Goal: Task Accomplishment & Management: Complete application form

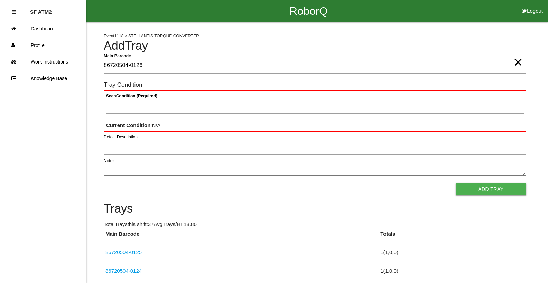
type Barcode "86720504-0126"
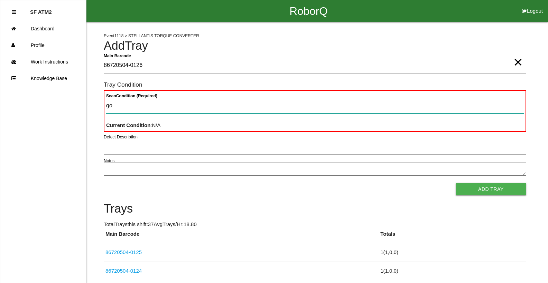
type Condition "goo"
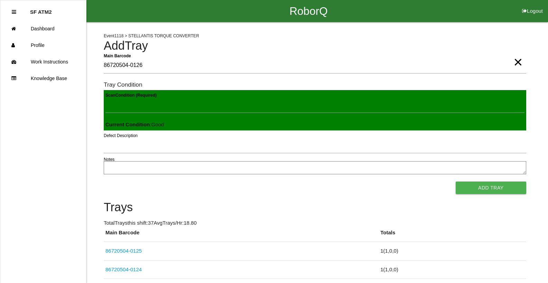
click at [455, 182] on button "Add Tray" at bounding box center [490, 188] width 70 height 12
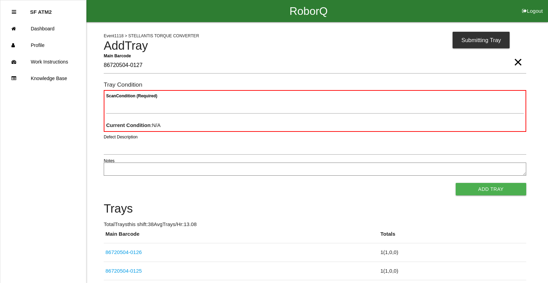
type Barcode "86720504-0127"
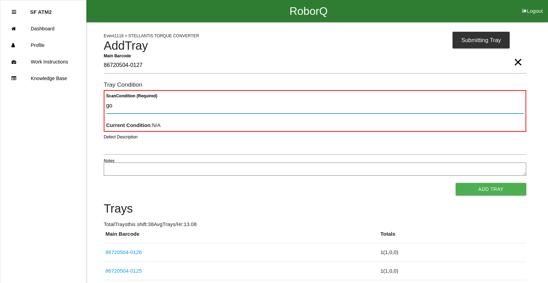
type Condition "goo"
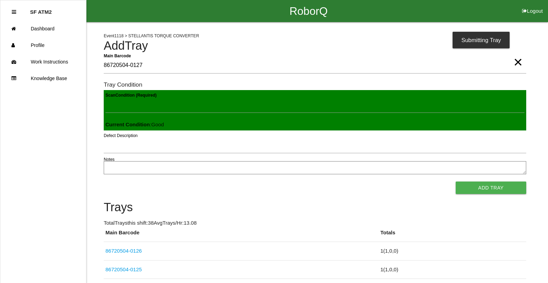
click at [455, 182] on button "Add Tray" at bounding box center [490, 188] width 70 height 12
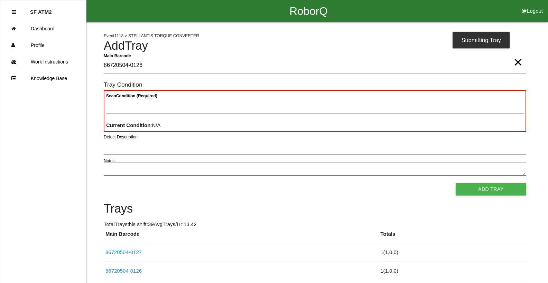
type Barcode "86720504-0128"
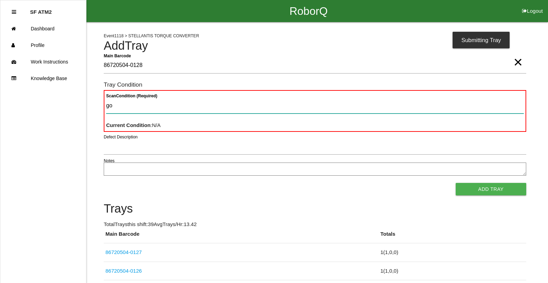
type Condition "goo"
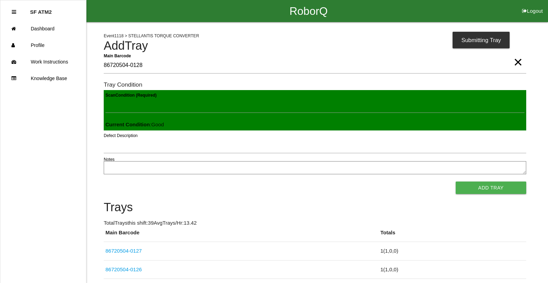
click at [455, 182] on button "Add Tray" at bounding box center [490, 188] width 70 height 12
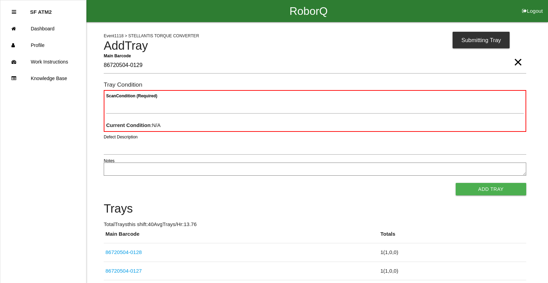
type Barcode "86720504-0129"
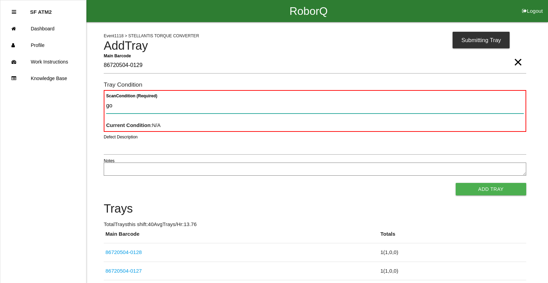
type Condition "goo"
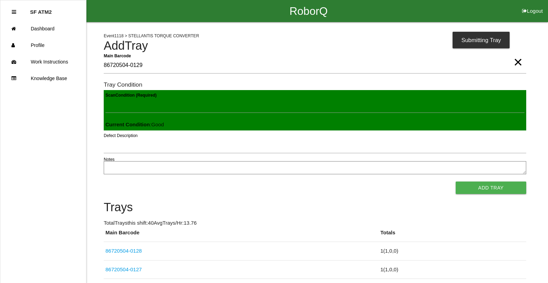
click at [455, 182] on button "Add Tray" at bounding box center [490, 188] width 70 height 12
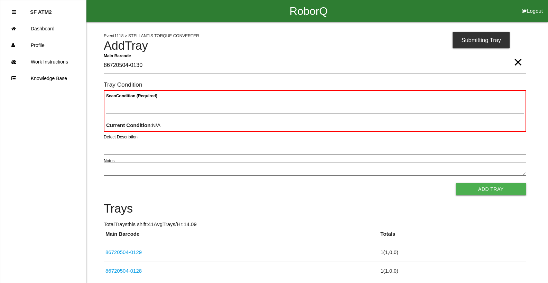
type Barcode "86720504-0130"
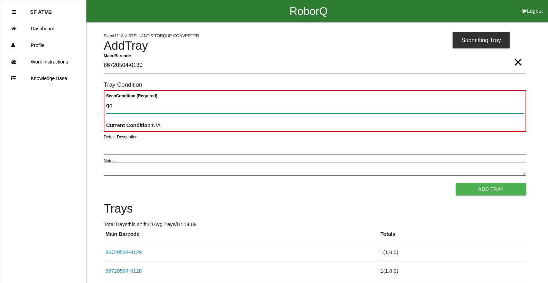
type Condition "goo"
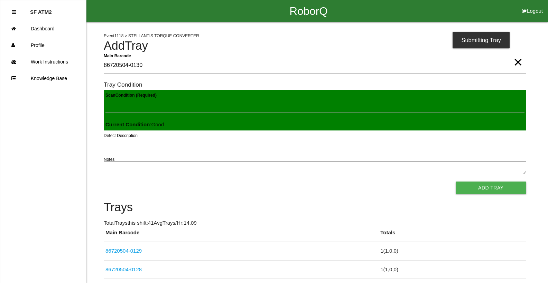
click at [455, 182] on button "Add Tray" at bounding box center [490, 188] width 70 height 12
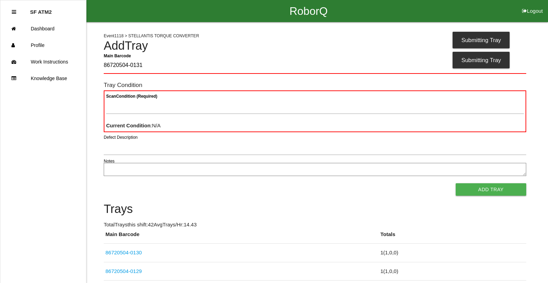
type Barcode "86720504-0131"
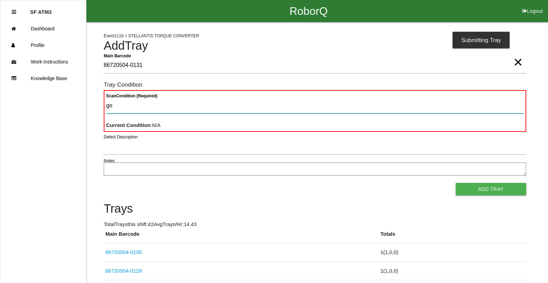
type Condition "goo"
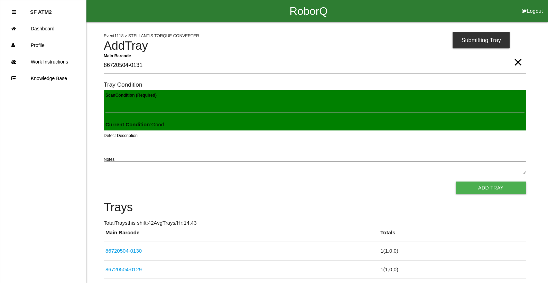
click at [455, 182] on button "Add Tray" at bounding box center [490, 188] width 70 height 12
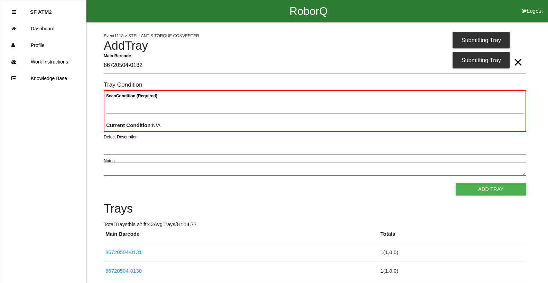
type Barcode "86720504-0132"
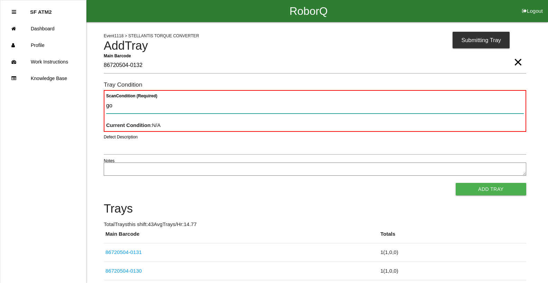
type Condition "goo"
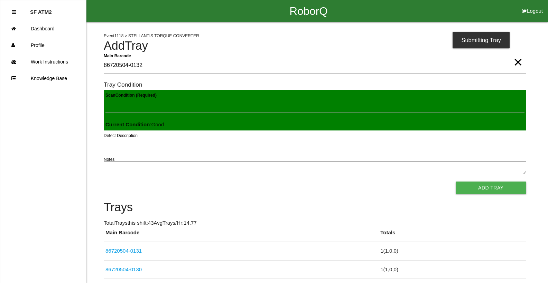
click at [455, 182] on button "Add Tray" at bounding box center [490, 188] width 70 height 12
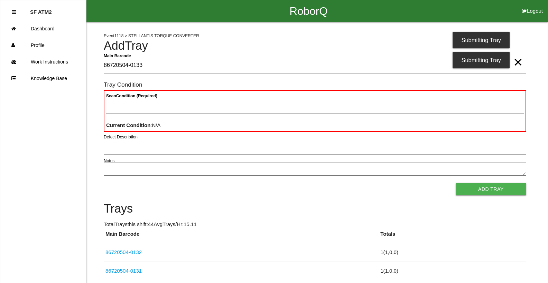
type Barcode "86720504-0133"
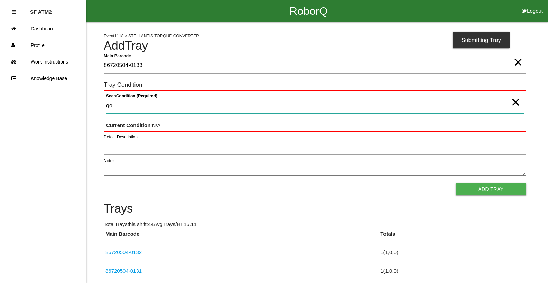
type Condition "goo"
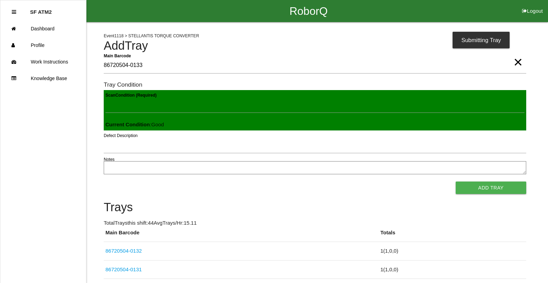
click at [455, 182] on button "Add Tray" at bounding box center [490, 188] width 70 height 12
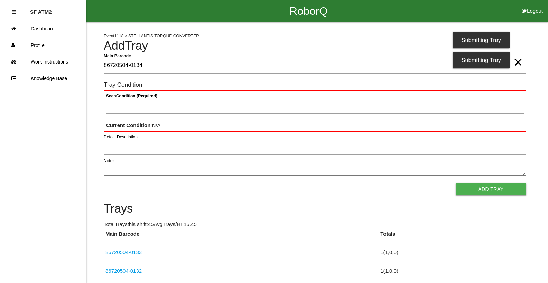
type Barcode "86720504-0134"
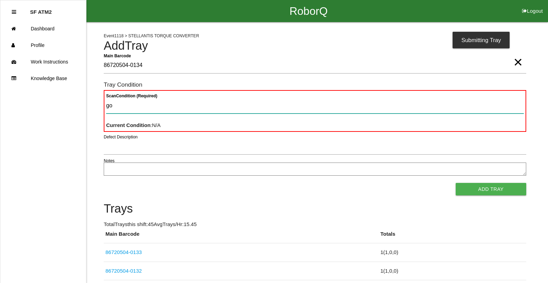
type Condition "goo"
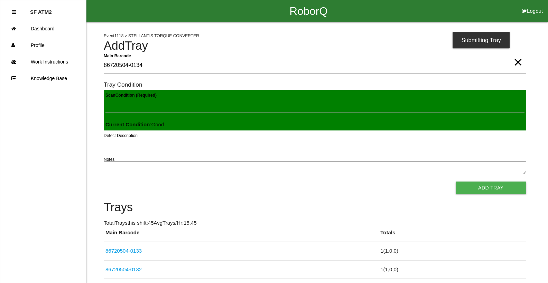
click at [455, 182] on button "Add Tray" at bounding box center [490, 188] width 70 height 12
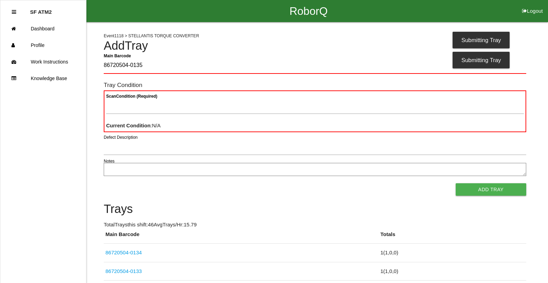
type Barcode "86720504-0135"
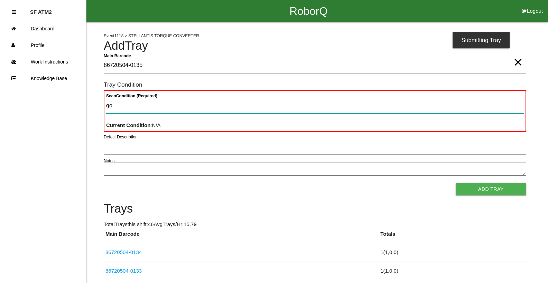
type Condition "goo"
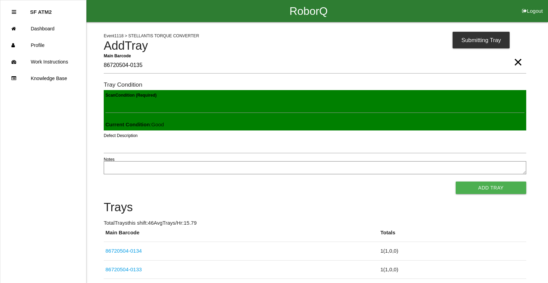
click at [455, 182] on button "Add Tray" at bounding box center [490, 188] width 70 height 12
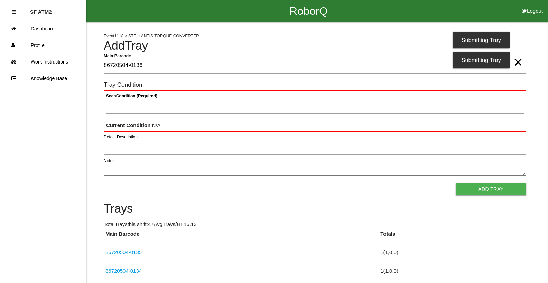
type Barcode "86720504-0136"
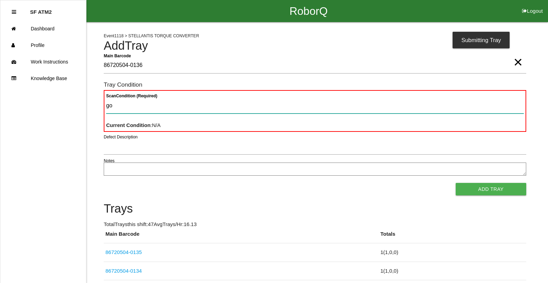
type Condition "goo"
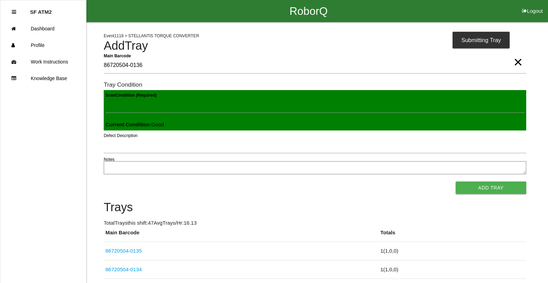
click at [455, 182] on button "Add Tray" at bounding box center [490, 188] width 70 height 12
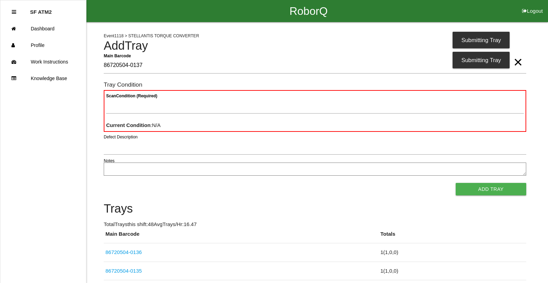
type Barcode "86720504-0137"
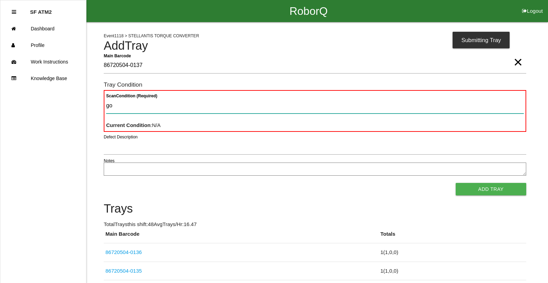
type Condition "goo"
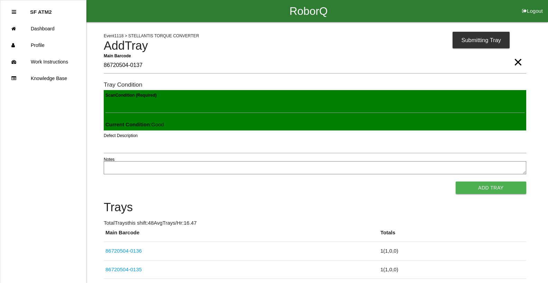
click at [455, 182] on button "Add Tray" at bounding box center [490, 188] width 70 height 12
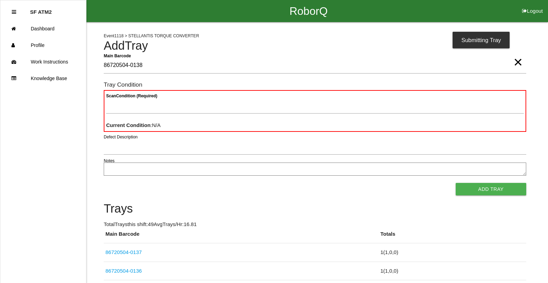
type Barcode "86720504-0138"
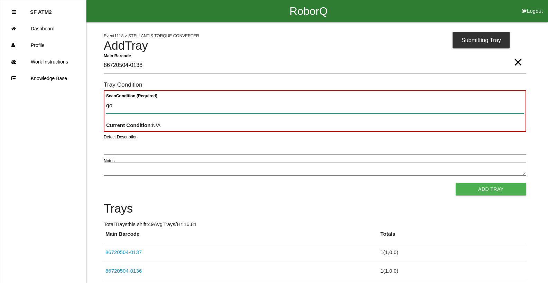
type Condition "goo"
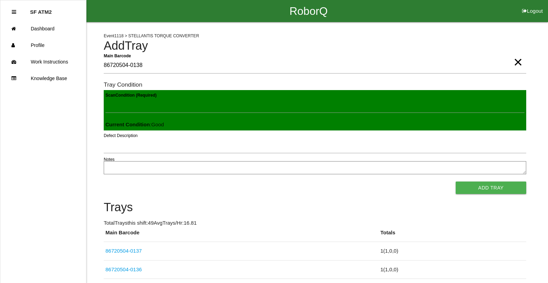
click at [455, 182] on button "Add Tray" at bounding box center [490, 188] width 70 height 12
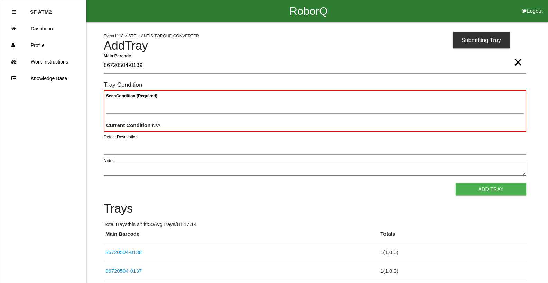
type Barcode "86720504-0139"
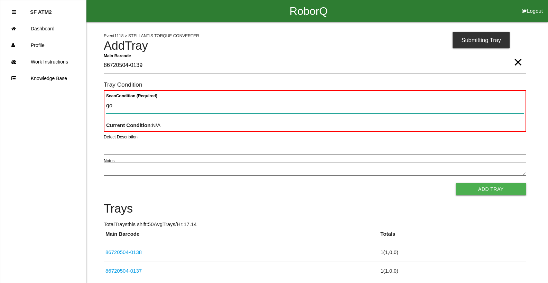
type Condition "goo"
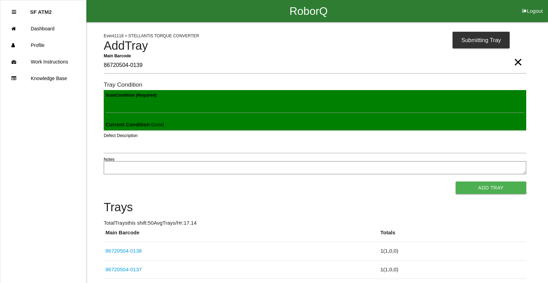
click at [455, 182] on button "Add Tray" at bounding box center [490, 188] width 70 height 12
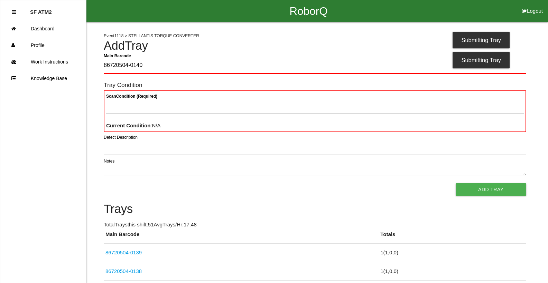
type Barcode "86720504-0140"
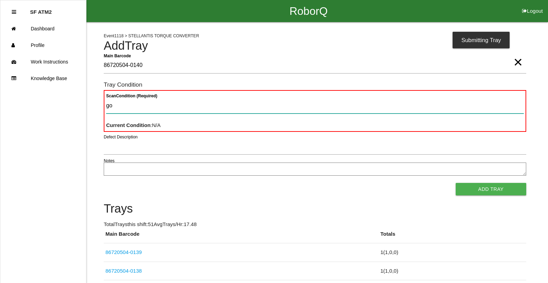
type Condition "goo"
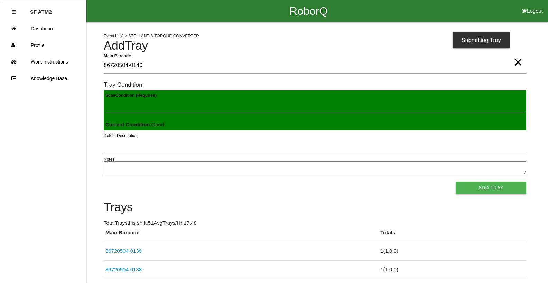
click at [455, 182] on button "Add Tray" at bounding box center [490, 188] width 70 height 12
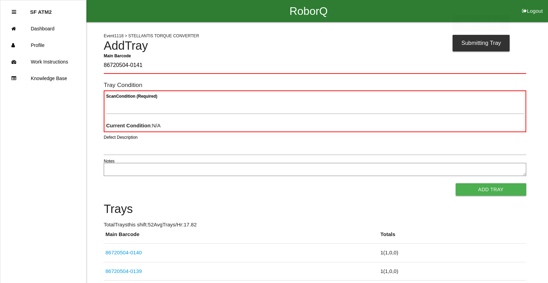
type Barcode "86720504-0141"
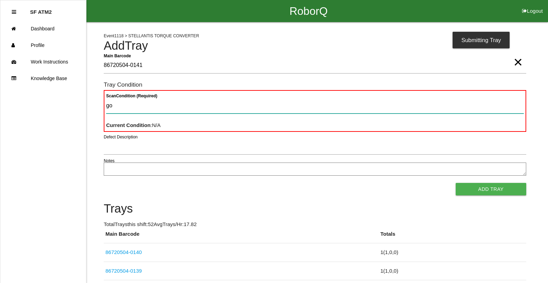
type Condition "goo"
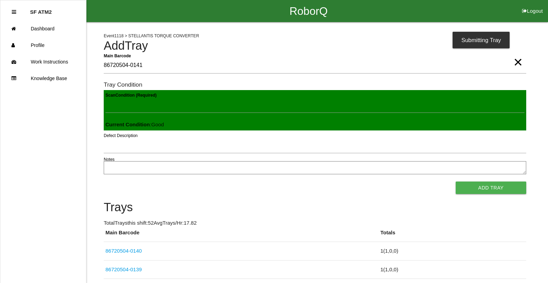
click at [455, 182] on button "Add Tray" at bounding box center [490, 188] width 70 height 12
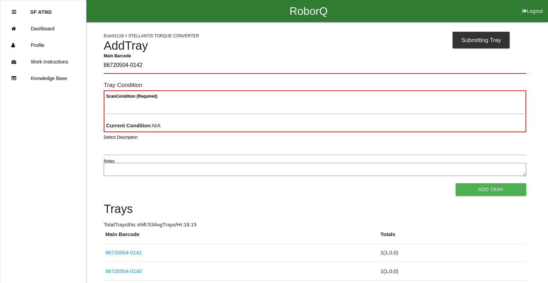
type Barcode "86720504-0142"
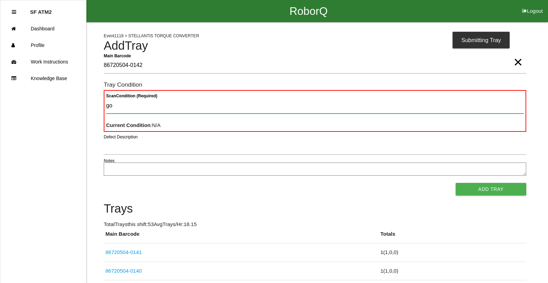
type Condition "goo"
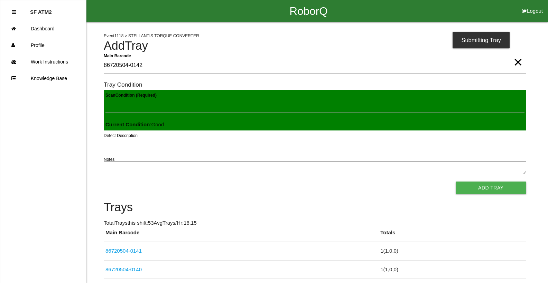
click at [455, 182] on button "Add Tray" at bounding box center [490, 188] width 70 height 12
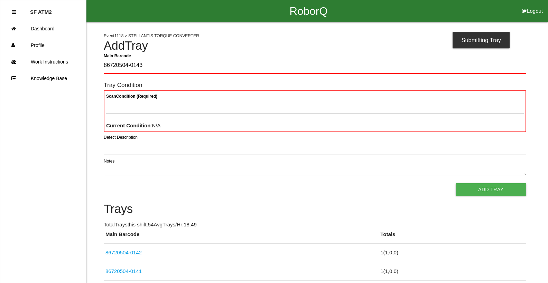
type Barcode "86720504-0143"
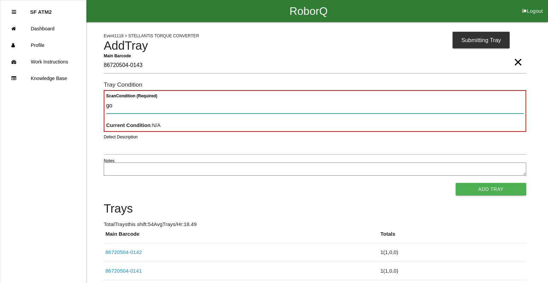
type Condition "goo"
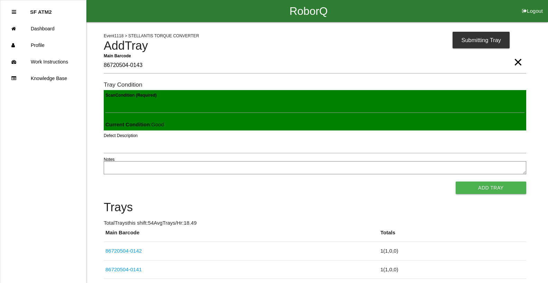
click at [455, 182] on button "Add Tray" at bounding box center [490, 188] width 70 height 12
